Goal: Task Accomplishment & Management: Manage account settings

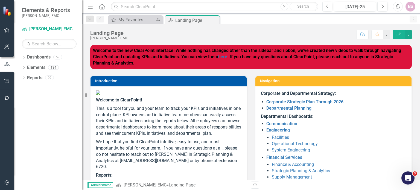
drag, startPoint x: 355, startPoint y: 0, endPoint x: 319, endPoint y: 31, distance: 46.9
click at [319, 31] on div "Score: N/A [DATE]-25 Completed Comment Favorite Edit Report" at bounding box center [271, 34] width 281 height 9
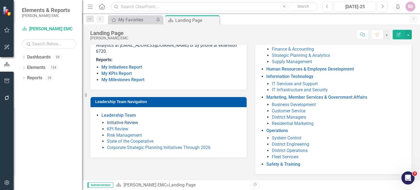
scroll to position [127, 0]
click at [133, 150] on link "Corporate Strategic Planning Initiatives Through 2026" at bounding box center [159, 147] width 104 height 5
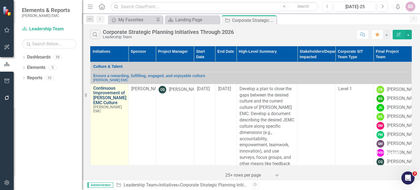
click at [113, 94] on link "Continuous Improvement of [PERSON_NAME] EMC Culture" at bounding box center [109, 95] width 33 height 19
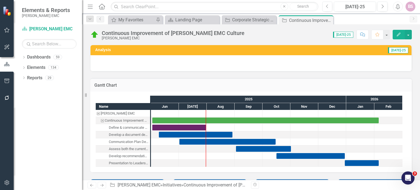
checkbox input "true"
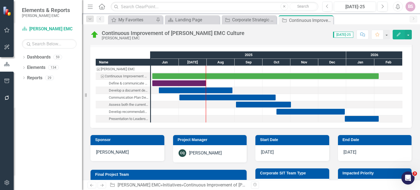
scroll to position [48, 0]
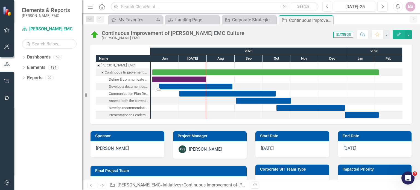
click at [223, 85] on div "Task: Start date: 2025-06-09 End date: 2025-08-29" at bounding box center [196, 87] width 74 height 6
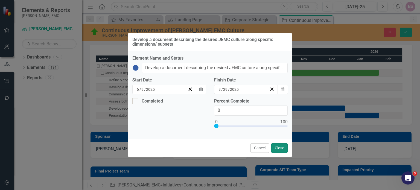
click at [277, 147] on button "Close" at bounding box center [279, 148] width 16 height 10
